Goal: Information Seeking & Learning: Check status

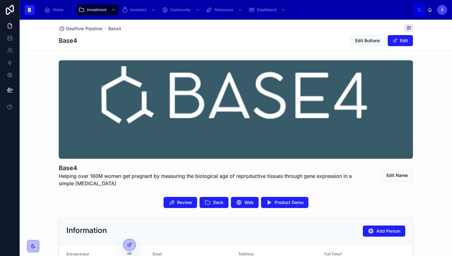
scroll to position [6, 0]
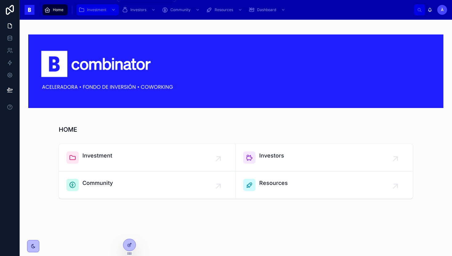
click at [105, 13] on div "Investment" at bounding box center [97, 10] width 38 height 10
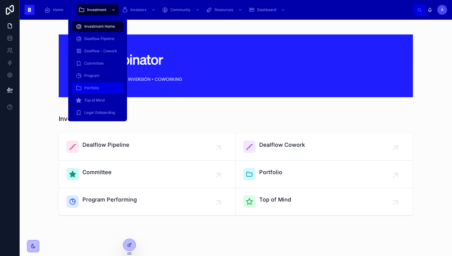
click at [95, 90] on div "Portfolio" at bounding box center [98, 88] width 44 height 10
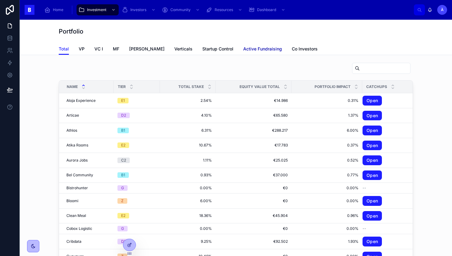
click at [243, 45] on link "Active Fundraising" at bounding box center [262, 49] width 39 height 12
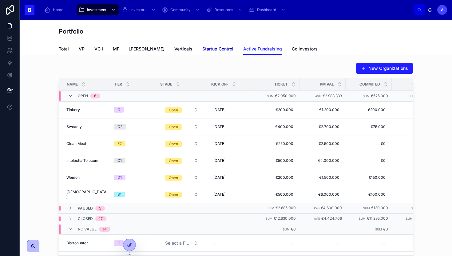
click at [203, 54] on link "Startup Control" at bounding box center [217, 49] width 31 height 12
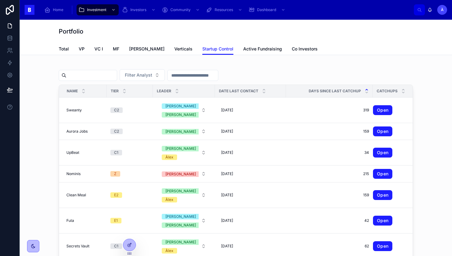
click at [366, 89] on icon at bounding box center [367, 89] width 2 height 1
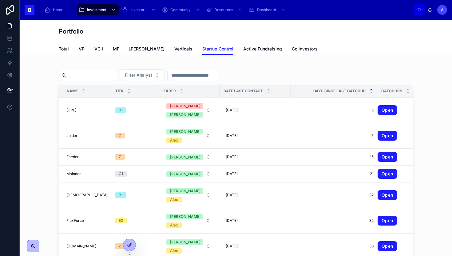
click at [370, 89] on icon at bounding box center [371, 89] width 2 height 1
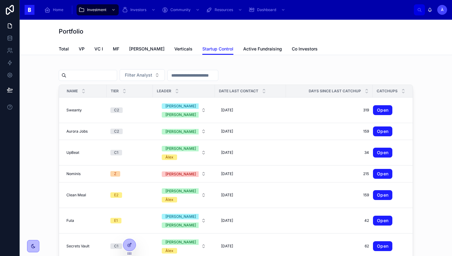
click at [93, 78] on input "text" at bounding box center [91, 75] width 50 height 9
type input "*****"
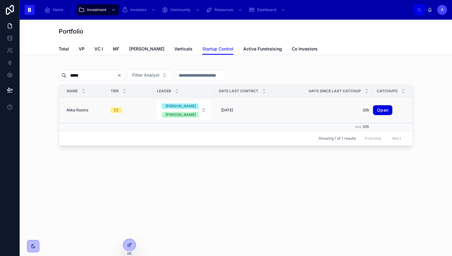
click at [375, 110] on link "Open" at bounding box center [382, 110] width 19 height 10
click at [376, 110] on link "Open" at bounding box center [382, 110] width 19 height 10
click at [228, 109] on span "[DATE]" at bounding box center [227, 110] width 12 height 5
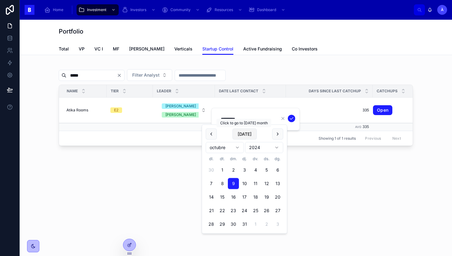
click at [246, 133] on button "[DATE]" at bounding box center [244, 134] width 24 height 11
type input "********"
click at [246, 133] on span "[DATE]" at bounding box center [244, 134] width 24 height 11
click at [289, 117] on icon "submit" at bounding box center [291, 118] width 5 height 5
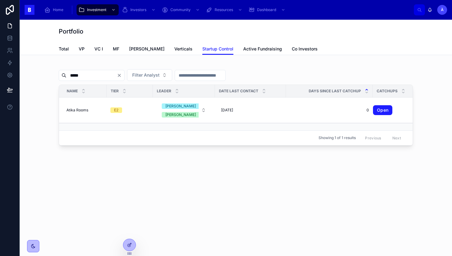
click at [365, 90] on icon at bounding box center [367, 90] width 4 height 4
click at [122, 74] on icon "Clear" at bounding box center [119, 75] width 5 height 5
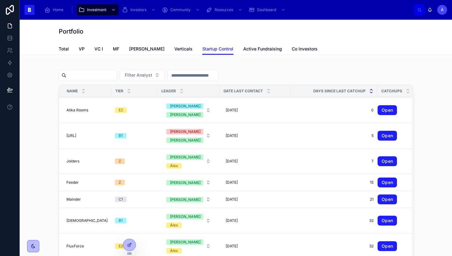
click at [369, 92] on icon at bounding box center [371, 92] width 4 height 4
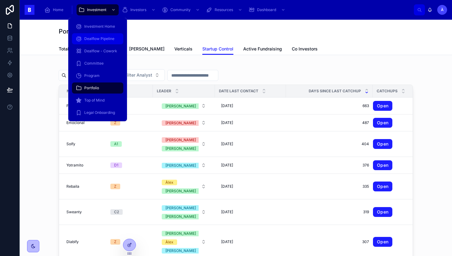
click at [94, 38] on span "Dealflow Pipeline" at bounding box center [99, 38] width 30 height 5
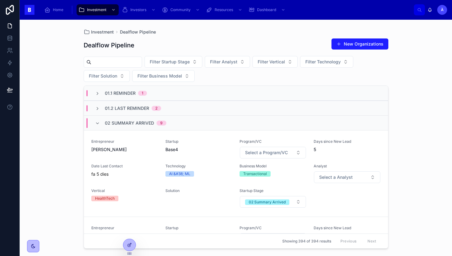
click at [113, 121] on span "02 Summary Arrived" at bounding box center [129, 123] width 49 height 6
